Goal: Task Accomplishment & Management: Use online tool/utility

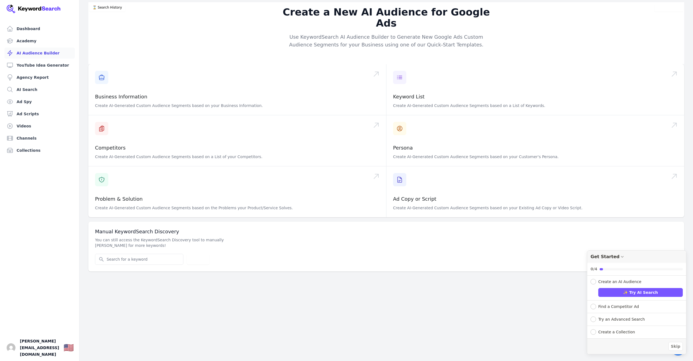
click at [592, 306] on div "Expand Checklist" at bounding box center [594, 307] width 6 height 6
click at [625, 304] on button "Try Ad Spy" at bounding box center [640, 305] width 85 height 9
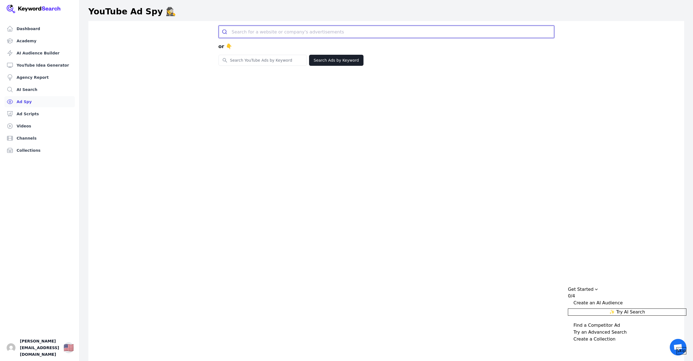
click at [243, 30] on input "search" at bounding box center [393, 32] width 322 height 12
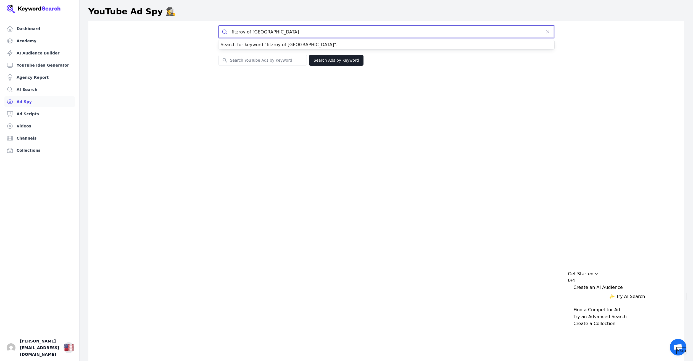
type input "fitzroy of [GEOGRAPHIC_DATA]"
click at [219, 26] on button "submit" at bounding box center [225, 32] width 13 height 12
click at [223, 32] on icon "submit" at bounding box center [225, 32] width 6 height 6
drag, startPoint x: 269, startPoint y: 32, endPoint x: 232, endPoint y: 30, distance: 37.1
click at [232, 30] on input "fitzroy of london" at bounding box center [387, 32] width 310 height 12
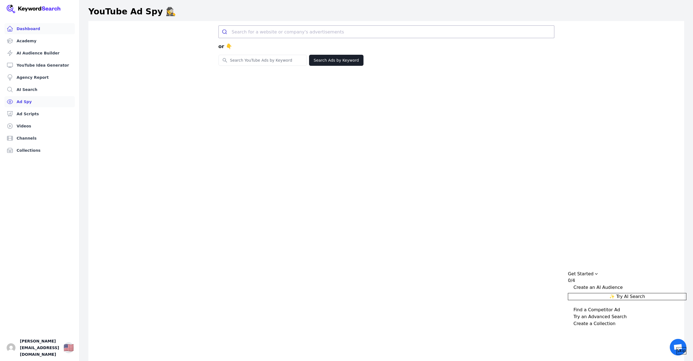
click at [23, 28] on link "Dashboard" at bounding box center [39, 28] width 70 height 11
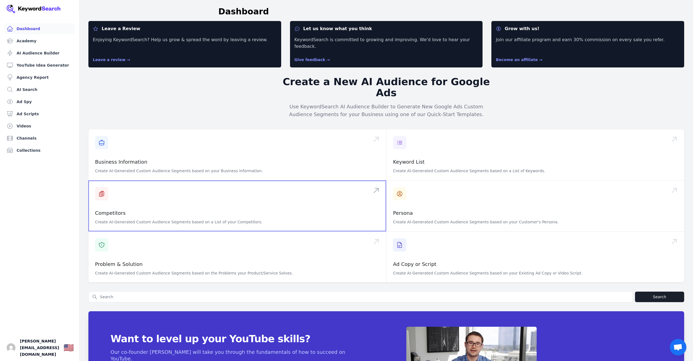
click at [104, 180] on span at bounding box center [237, 205] width 298 height 51
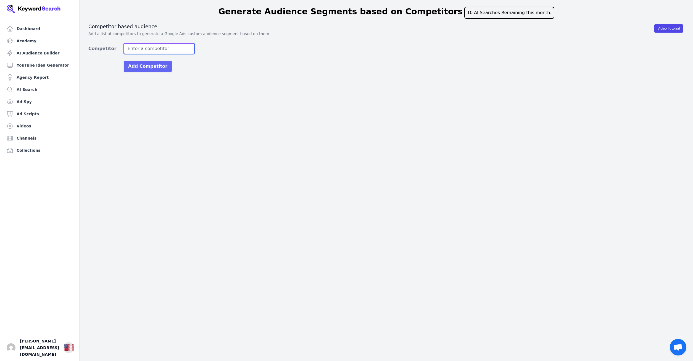
click at [134, 47] on input "Competitor" at bounding box center [159, 48] width 71 height 11
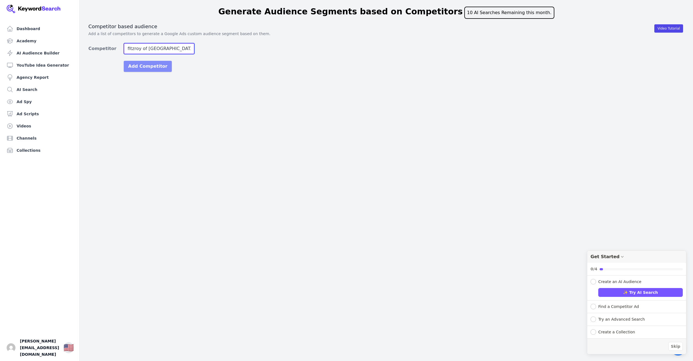
type input "fitzroy of [GEOGRAPHIC_DATA]"
click at [139, 67] on button "Add Competitor" at bounding box center [148, 66] width 48 height 11
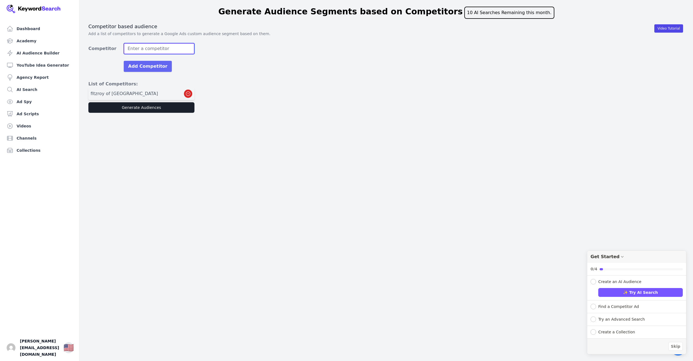
click at [142, 48] on input "Competitor" at bounding box center [159, 48] width 71 height 11
type input "Allgood"
click at [149, 65] on button "Add Competitor" at bounding box center [148, 66] width 48 height 11
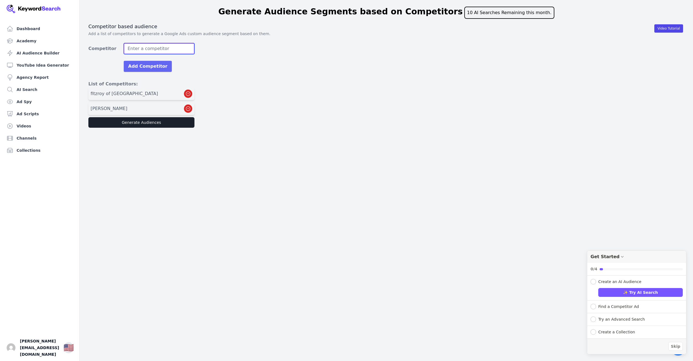
click at [139, 49] on input "Competitor" at bounding box center [159, 48] width 71 height 11
type input "Dolphin solutions"
click at [148, 64] on button "Add Competitor" at bounding box center [148, 66] width 48 height 11
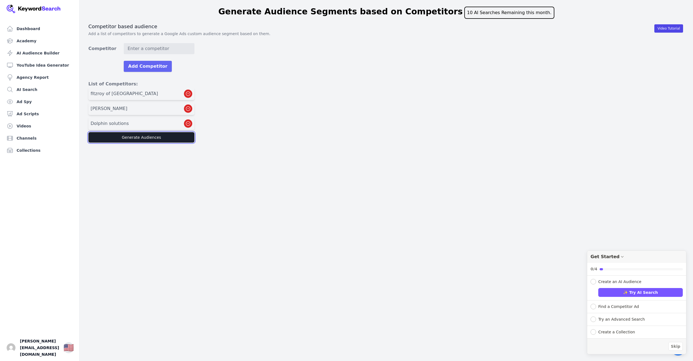
click at [140, 136] on button "Generate Audiences" at bounding box center [141, 137] width 106 height 10
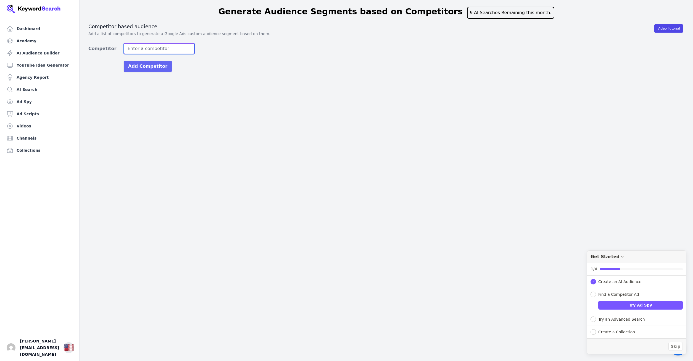
click at [136, 51] on input "Competitor" at bounding box center [159, 48] width 71 height 11
type input "vp stopper specialists"
click at [135, 66] on button "Add Competitor" at bounding box center [148, 66] width 48 height 11
click at [158, 46] on input "Competitor" at bounding box center [159, 48] width 71 height 11
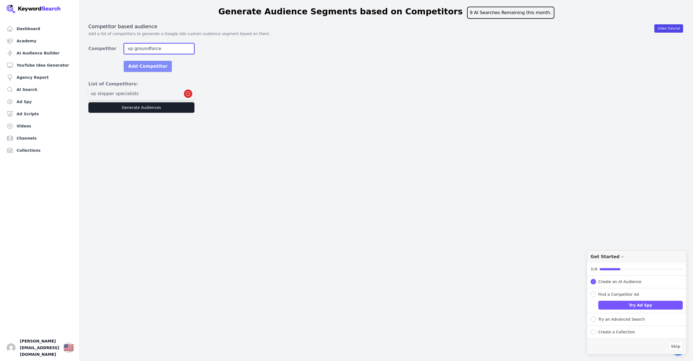
type input "vp groundforce"
click at [152, 66] on button "Add Competitor" at bounding box center [148, 66] width 48 height 11
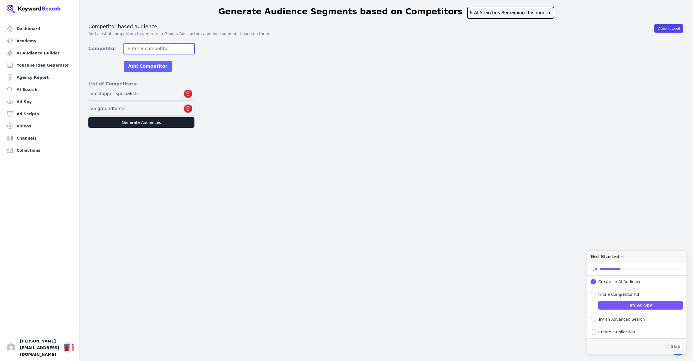
click at [147, 48] on input "Competitor" at bounding box center [159, 48] width 71 height 11
click at [142, 49] on input "pipe euipment specialists" at bounding box center [159, 48] width 71 height 11
type input "pipe equipment specialists"
click at [151, 66] on button "Add Competitor" at bounding box center [148, 66] width 48 height 11
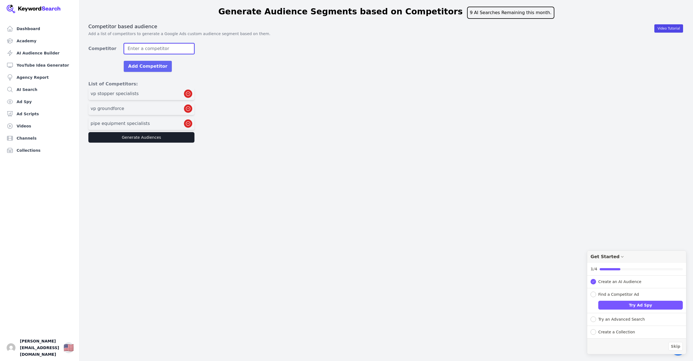
click at [164, 48] on input "Competitor" at bounding box center [159, 48] width 71 height 11
type input "PAR group"
click at [157, 67] on button "Add Competitor" at bounding box center [148, 66] width 48 height 11
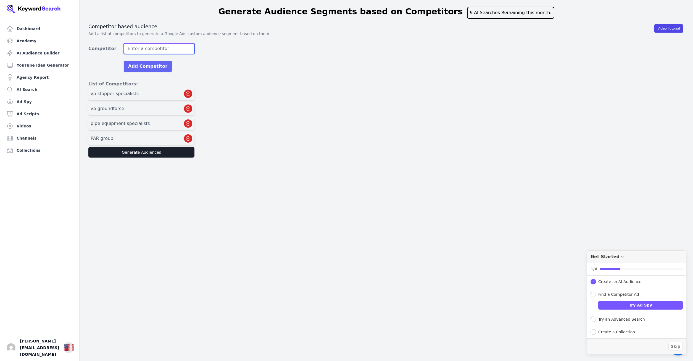
click at [136, 51] on input "Competitor" at bounding box center [159, 48] width 71 height 11
type input "BES"
click at [138, 66] on button "Add Competitor" at bounding box center [148, 66] width 48 height 11
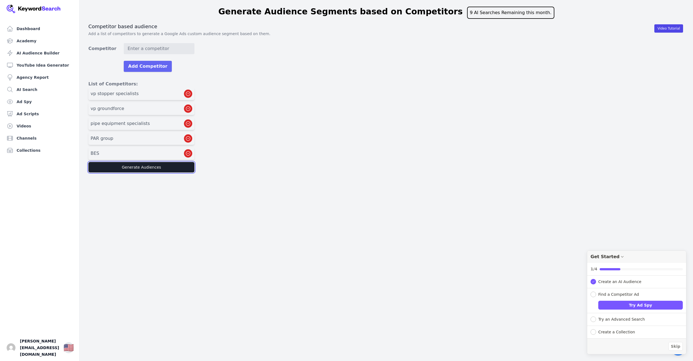
click at [143, 165] on button "Generate Audiences" at bounding box center [141, 167] width 106 height 10
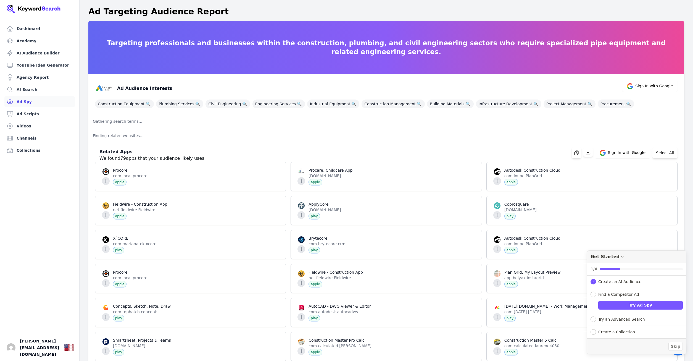
click at [18, 101] on link "Ad Spy" at bounding box center [39, 101] width 70 height 11
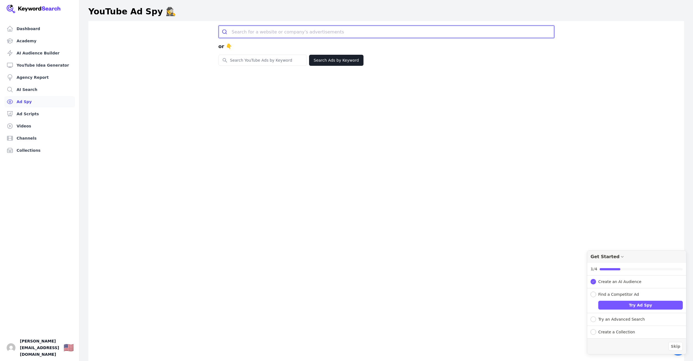
click at [243, 30] on input "search" at bounding box center [393, 32] width 322 height 12
type input "VP Groundforce"
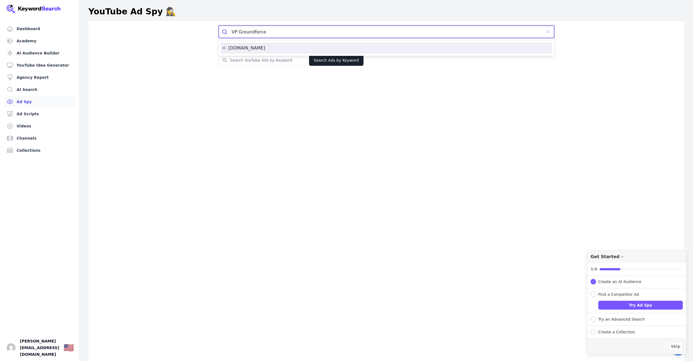
click at [254, 48] on p "vpgroundforce.com" at bounding box center [246, 48] width 37 height 4
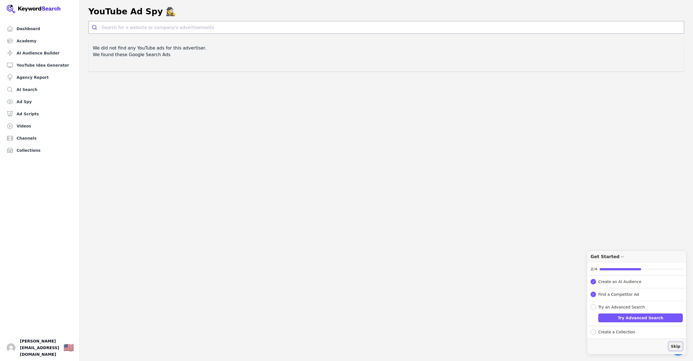
click at [677, 345] on span "Skip" at bounding box center [675, 346] width 9 height 6
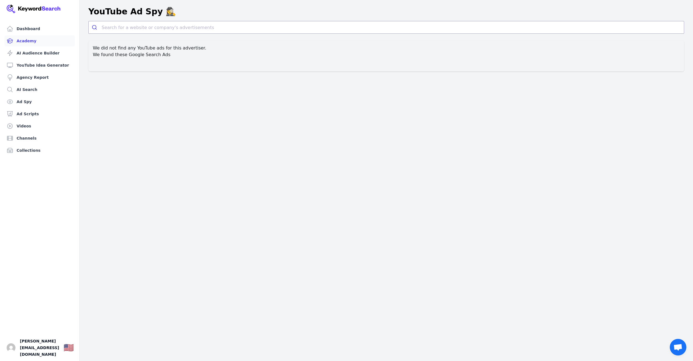
click at [28, 38] on link "Academy" at bounding box center [39, 40] width 70 height 11
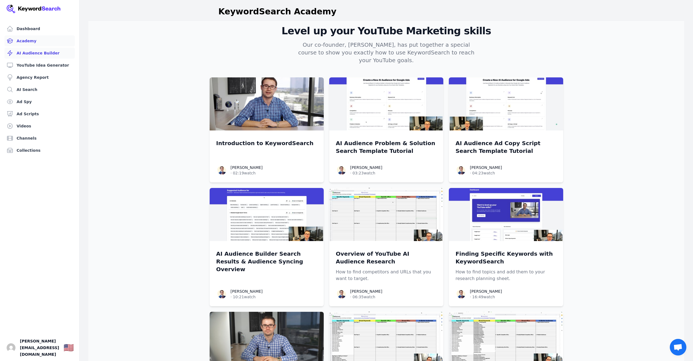
click at [29, 50] on link "AI Audience Builder" at bounding box center [39, 53] width 70 height 11
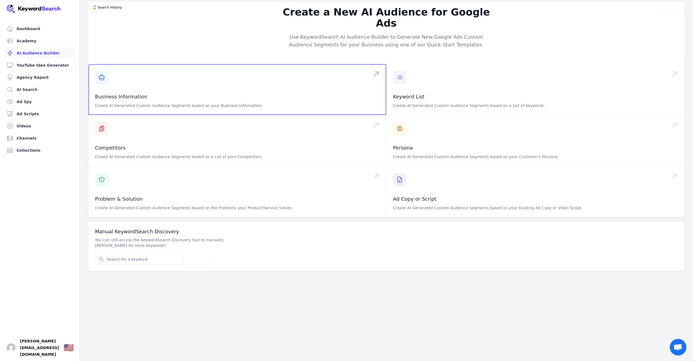
click at [102, 65] on span at bounding box center [237, 89] width 298 height 51
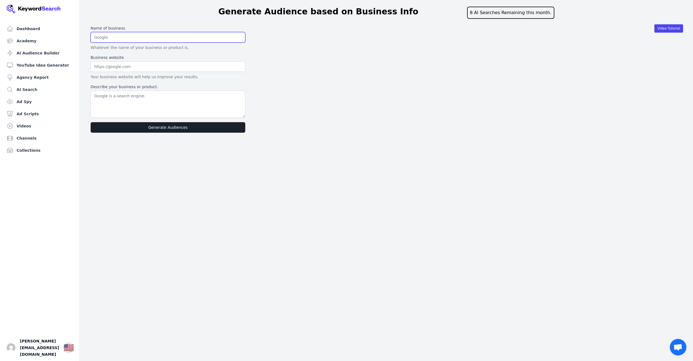
click at [110, 38] on input "text" at bounding box center [168, 37] width 155 height 10
drag, startPoint x: 118, startPoint y: 37, endPoint x: 110, endPoint y: 37, distance: 8.3
click at [110, 37] on input "text" at bounding box center [168, 37] width 155 height 10
type input "Healey and Lord Limited"
click at [117, 65] on input "text" at bounding box center [168, 66] width 155 height 10
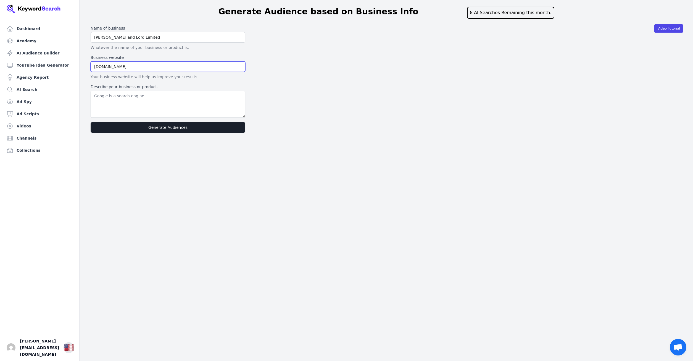
type input "www.healeyandlord.co.uk"
click at [139, 99] on textarea "Describe your business or product." at bounding box center [168, 104] width 155 height 27
type textarea "Suppliers of specialist sanitary ware. Suppliers of Disabled Doc M products and…"
click at [165, 126] on button "Generate Audiences" at bounding box center [168, 127] width 155 height 10
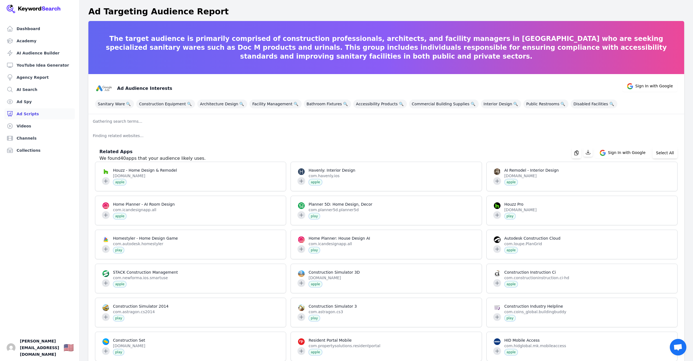
click at [21, 112] on link "Ad Scripts" at bounding box center [39, 113] width 70 height 11
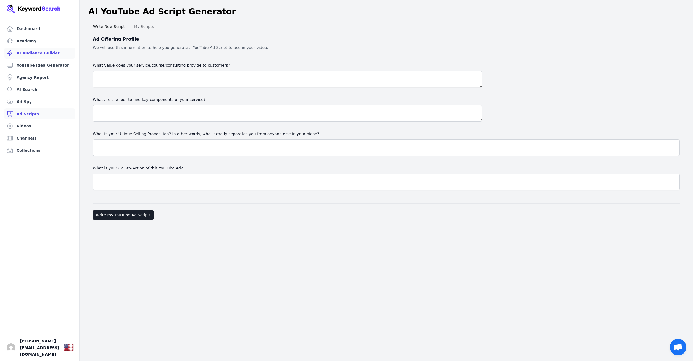
click at [27, 51] on link "AI Audience Builder" at bounding box center [39, 53] width 70 height 11
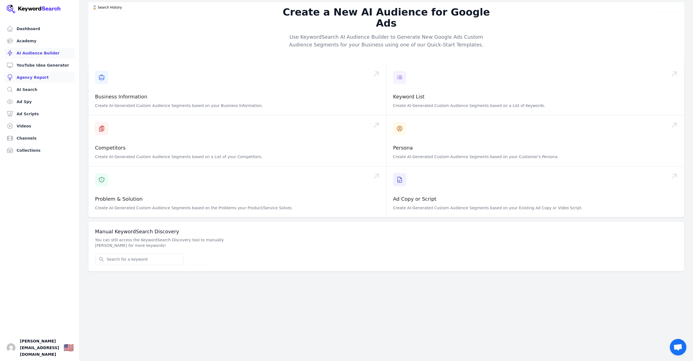
click at [32, 77] on link "Agency Report" at bounding box center [39, 77] width 70 height 11
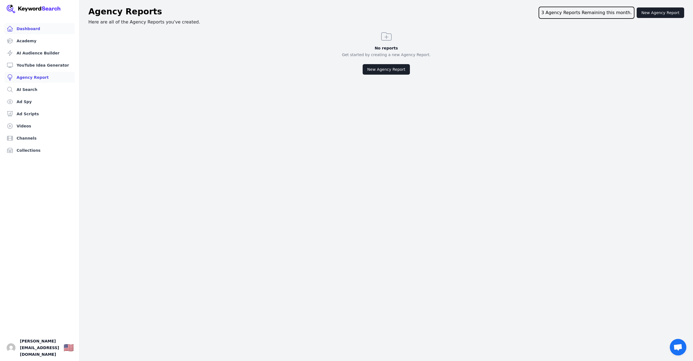
click at [21, 25] on link "Dashboard" at bounding box center [39, 28] width 70 height 11
